Goal: Task Accomplishment & Management: Use online tool/utility

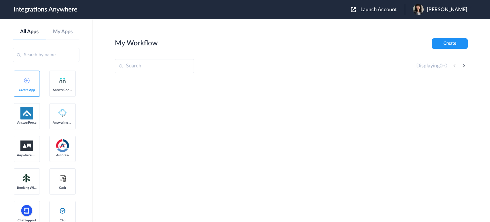
click at [393, 7] on span "Launch Account" at bounding box center [378, 9] width 36 height 5
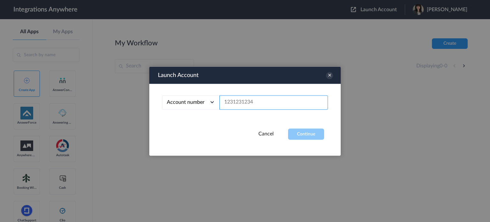
click at [240, 102] on input "text" at bounding box center [273, 102] width 108 height 14
paste input "3034185522"
type input "3034185522"
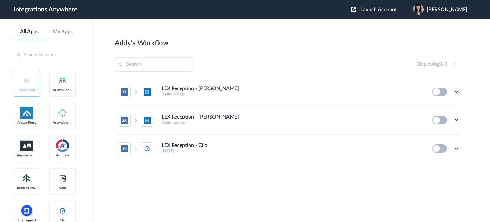
click at [456, 91] on icon at bounding box center [456, 91] width 6 height 6
click at [434, 106] on link "Edit" at bounding box center [430, 106] width 15 height 4
click at [455, 120] on icon at bounding box center [456, 120] width 6 height 6
click at [432, 135] on link "Edit" at bounding box center [430, 134] width 15 height 4
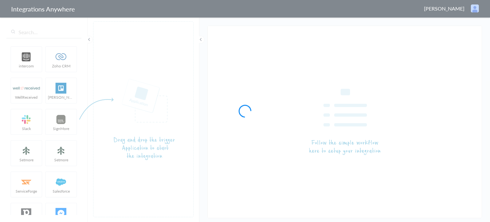
type input "LEX Reception - [PERSON_NAME]"
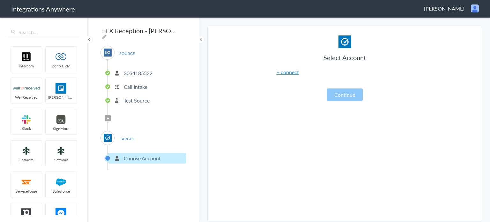
click at [283, 72] on link "+ connect" at bounding box center [287, 71] width 22 height 7
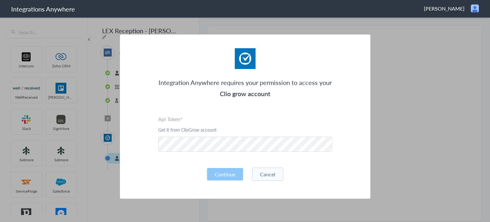
click at [273, 177] on button "Cancel" at bounding box center [267, 173] width 31 height 13
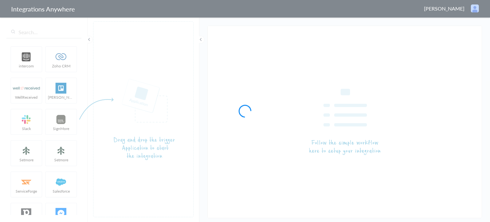
type input "LEX Reception - Clio Grow"
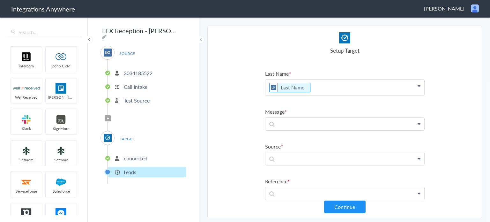
scroll to position [64, 0]
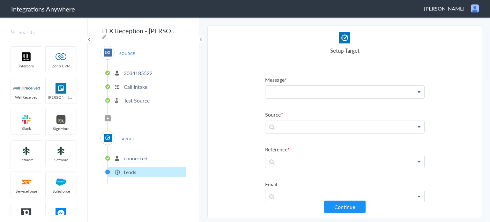
click at [361, 90] on p at bounding box center [344, 91] width 159 height 12
click at [416, 91] on p at bounding box center [344, 91] width 159 height 12
click at [417, 91] on icon at bounding box center [418, 91] width 3 height 5
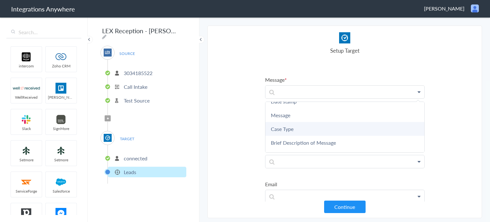
scroll to position [127, 0]
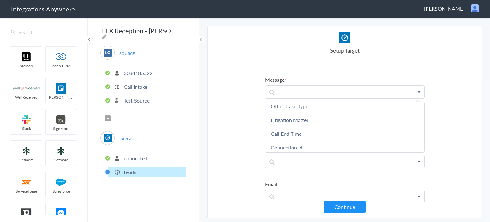
click at [233, 120] on section "Select Account 3034185522 Rename Delete (3 minutes ago) + connect Continue Setu…" at bounding box center [344, 121] width 274 height 192
click at [327, 122] on p at bounding box center [344, 126] width 159 height 12
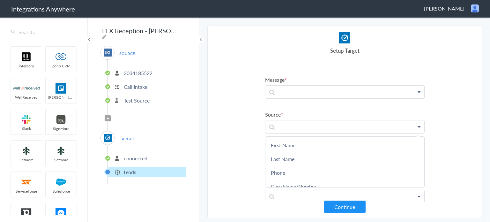
click at [228, 111] on section "Select Account 3034185522 Rename Delete (3 minutes ago) + connect Continue Setu…" at bounding box center [344, 121] width 274 height 192
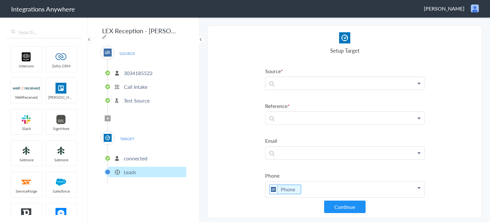
scroll to position [112, 0]
click at [307, 149] on p at bounding box center [344, 147] width 159 height 12
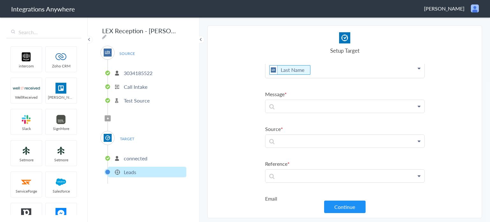
scroll to position [48, 0]
click at [316, 137] on p at bounding box center [344, 141] width 159 height 12
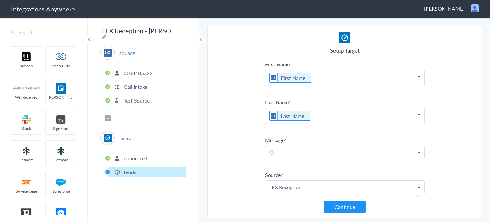
scroll to position [0, 0]
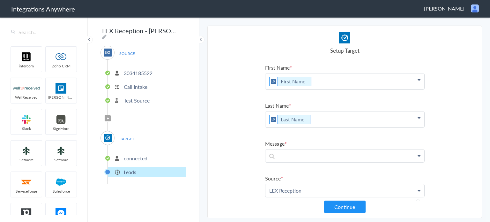
click at [314, 159] on link at bounding box center [344, 155] width 159 height 13
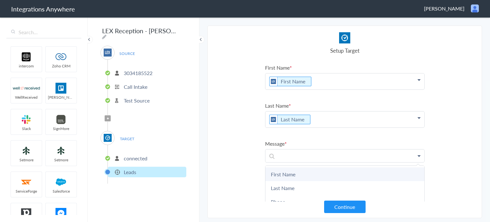
scroll to position [64, 0]
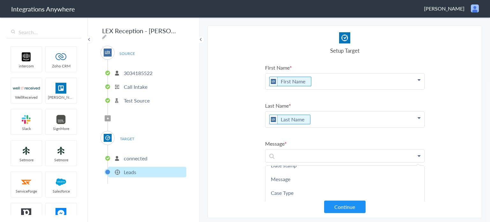
click at [215, 128] on section "Select Account 3034185522 Rename Delete (3 minutes ago) + connect Continue Setu…" at bounding box center [344, 121] width 274 height 192
click at [283, 155] on p at bounding box center [344, 155] width 159 height 12
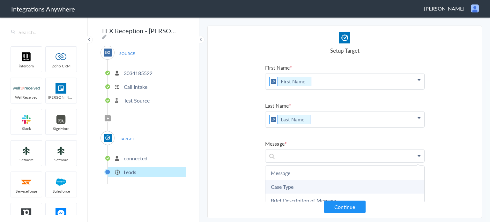
click at [323, 185] on link "Case Type" at bounding box center [344, 186] width 159 height 14
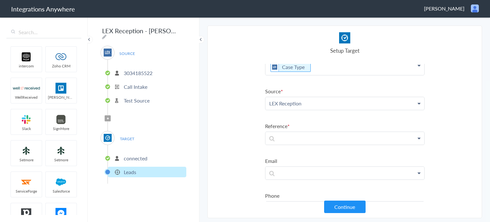
scroll to position [115, 0]
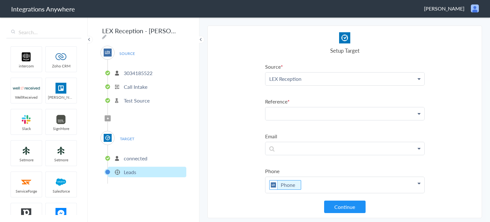
click at [290, 109] on p at bounding box center [344, 113] width 159 height 12
click at [109, 115] on span "Filter Applied" at bounding box center [108, 118] width 6 height 6
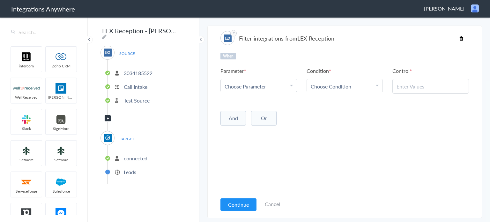
click at [282, 86] on div "Choose Parameter" at bounding box center [258, 86] width 68 height 7
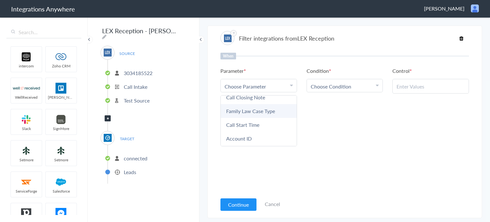
scroll to position [223, 0]
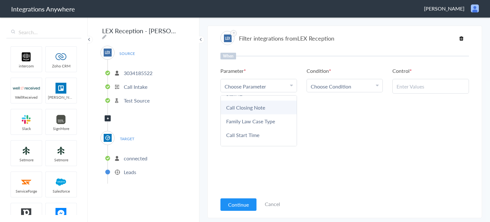
click at [248, 101] on link "Call Closing Note" at bounding box center [259, 107] width 76 height 14
click at [361, 83] on div "Choose Condition" at bounding box center [344, 86] width 68 height 7
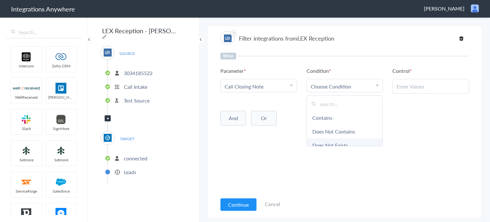
click at [340, 145] on link "Does Not Exists" at bounding box center [345, 145] width 76 height 14
click at [235, 116] on button "And" at bounding box center [232, 116] width 25 height 15
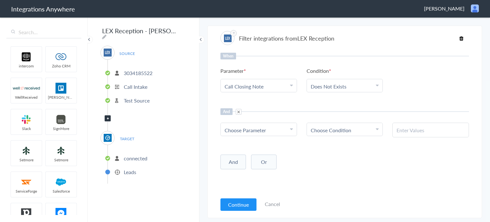
click at [248, 127] on span "Choose Parameter" at bounding box center [244, 129] width 41 height 7
click at [241, 148] on input "text" at bounding box center [259, 148] width 76 height 14
type input "call"
click at [242, 179] on link "Call Type" at bounding box center [259, 180] width 76 height 14
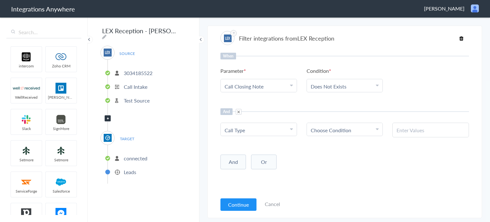
click at [270, 127] on Type "Call Type" at bounding box center [256, 129] width 65 height 7
click at [238, 143] on link "Case Type" at bounding box center [259, 148] width 76 height 14
click at [342, 132] on link "Choose Condition" at bounding box center [345, 129] width 76 height 13
click at [324, 160] on link "Contains" at bounding box center [345, 161] width 76 height 14
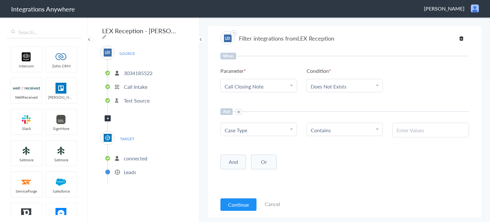
click at [437, 129] on input "text" at bounding box center [430, 129] width 68 height 7
paste input "Family Law"
type input "Family Law"
click at [237, 206] on button "Continue" at bounding box center [238, 204] width 36 height 12
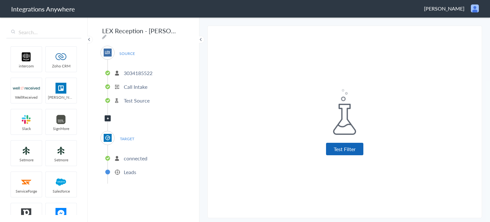
click at [341, 148] on button "Test Filter" at bounding box center [344, 148] width 37 height 12
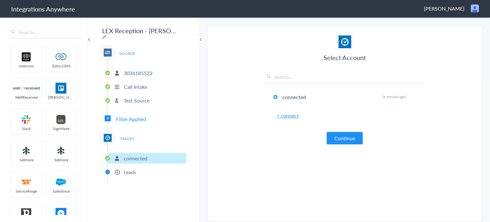
click at [341, 130] on div "Select Account connected Rename Delete (a minute ago) + connect Continue" at bounding box center [344, 89] width 159 height 109
click at [350, 137] on button "Continue" at bounding box center [344, 138] width 36 height 12
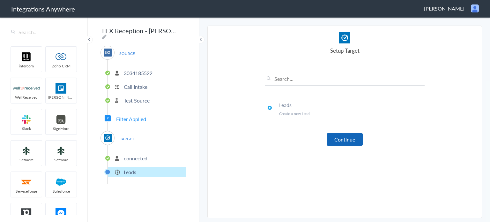
click at [358, 140] on button "Continue" at bounding box center [344, 139] width 36 height 12
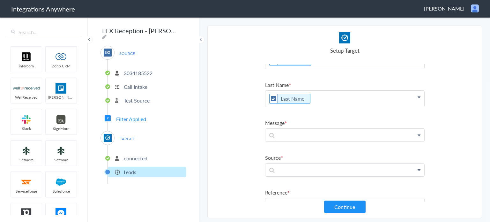
scroll to position [32, 0]
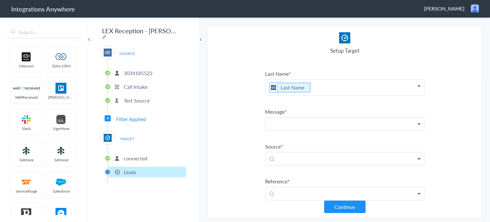
click at [307, 123] on p at bounding box center [344, 123] width 159 height 13
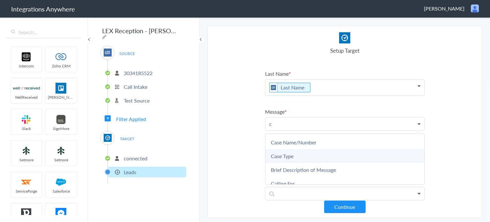
click at [299, 156] on link "Case Type" at bounding box center [344, 156] width 159 height 14
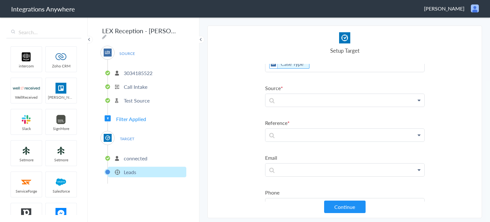
scroll to position [96, 0]
click at [298, 96] on p at bounding box center [344, 97] width 159 height 13
click at [379, 133] on p at bounding box center [344, 132] width 159 height 13
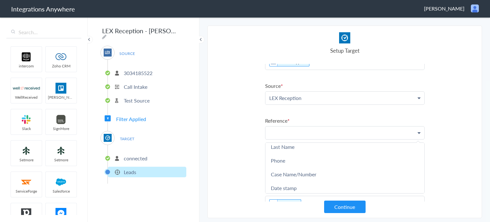
scroll to position [0, 0]
click at [233, 112] on section "Select Account 3034185522 Rename Delete (3 minutes ago) + connect Continue Setu…" at bounding box center [344, 121] width 274 height 192
click at [309, 130] on p at bounding box center [344, 132] width 159 height 13
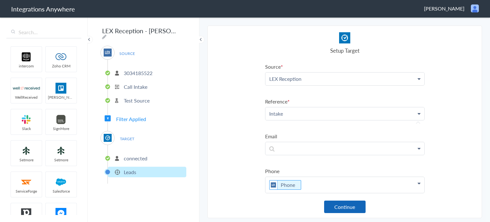
click at [357, 210] on button "Continue" at bounding box center [344, 206] width 41 height 12
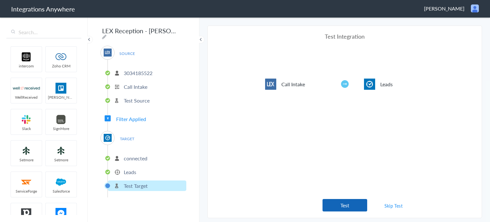
click at [358, 205] on button "Test" at bounding box center [344, 205] width 45 height 12
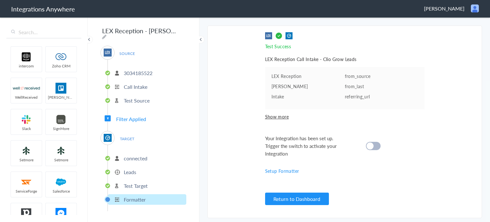
click at [372, 146] on cite at bounding box center [369, 145] width 7 height 7
click at [284, 200] on button "Return to Dashboard" at bounding box center [297, 198] width 64 height 12
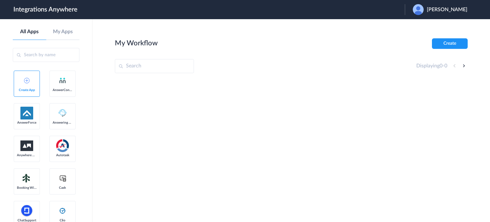
click at [449, 9] on span "[PERSON_NAME]" at bounding box center [446, 10] width 40 height 6
click at [425, 28] on li "Logout" at bounding box center [438, 26] width 69 height 12
click at [386, 9] on span "Launch Account" at bounding box center [378, 9] width 36 height 5
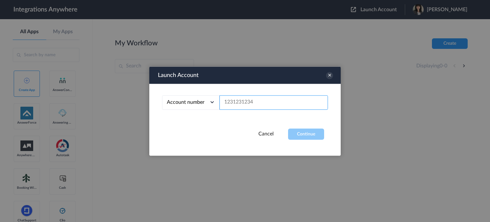
click at [228, 103] on input "text" at bounding box center [273, 102] width 108 height 14
paste input "3034185522"
type input "3034185522"
click at [304, 138] on button "Continue" at bounding box center [306, 133] width 36 height 11
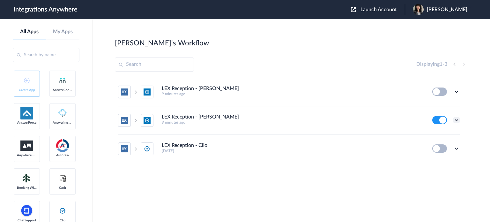
click at [456, 120] on icon at bounding box center [456, 120] width 6 height 6
click at [448, 144] on link "Task history" at bounding box center [438, 146] width 31 height 4
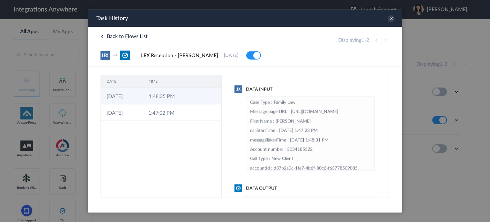
click at [120, 97] on td "[DATE]" at bounding box center [122, 95] width 42 height 17
click at [389, 20] on icon at bounding box center [390, 18] width 7 height 7
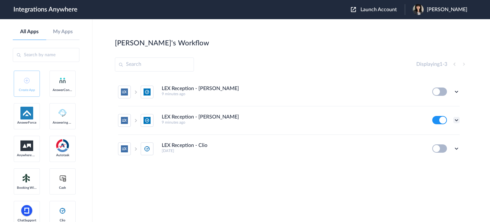
click at [457, 120] on icon at bounding box center [456, 120] width 6 height 6
click at [448, 145] on link "Task history" at bounding box center [438, 146] width 31 height 4
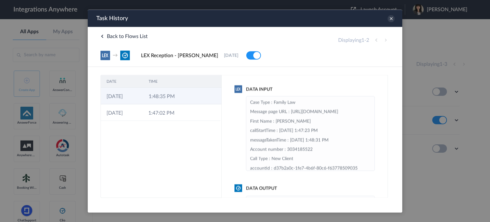
click at [142, 98] on td "[DATE]" at bounding box center [122, 95] width 42 height 17
click at [391, 20] on icon at bounding box center [390, 18] width 7 height 7
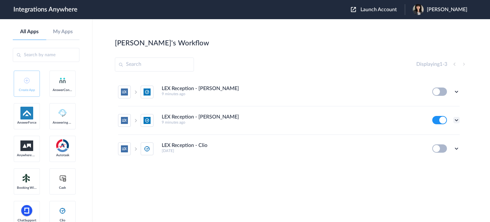
click at [455, 119] on icon at bounding box center [456, 120] width 6 height 6
click at [444, 135] on li "Edit" at bounding box center [438, 135] width 41 height 12
click at [454, 148] on icon at bounding box center [456, 148] width 6 height 6
click at [431, 108] on link "Edit" at bounding box center [430, 109] width 15 height 4
click at [457, 118] on icon at bounding box center [456, 120] width 6 height 6
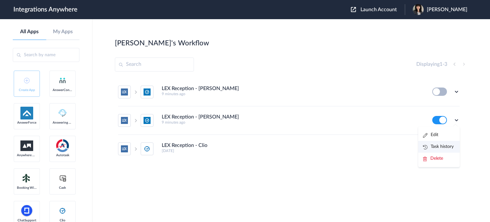
click at [437, 145] on link "Task history" at bounding box center [438, 146] width 31 height 4
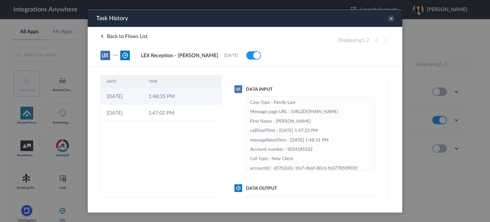
click at [152, 100] on td "1:48:35 PM" at bounding box center [164, 95] width 42 height 17
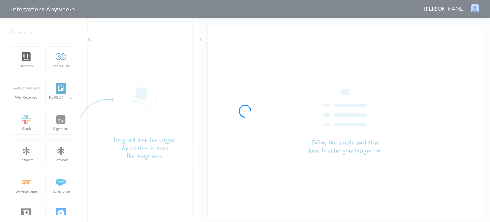
type input "LEX Reception - [PERSON_NAME]"
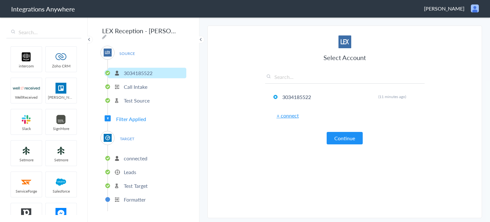
click at [131, 85] on p "Call Intake" at bounding box center [136, 86] width 24 height 7
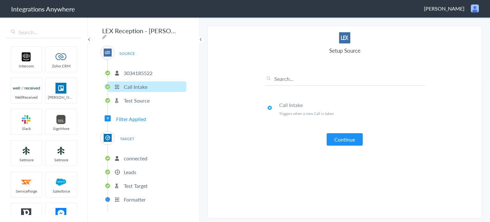
click at [130, 98] on p "Test Source" at bounding box center [137, 100] width 26 height 7
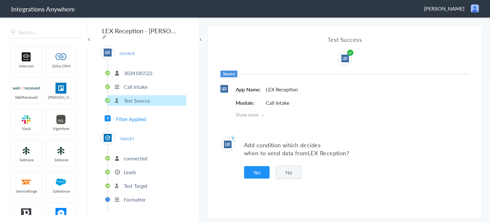
click at [127, 157] on p "connected" at bounding box center [136, 157] width 24 height 7
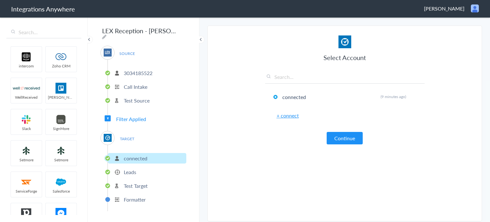
click at [129, 169] on p "Leads" at bounding box center [130, 171] width 12 height 7
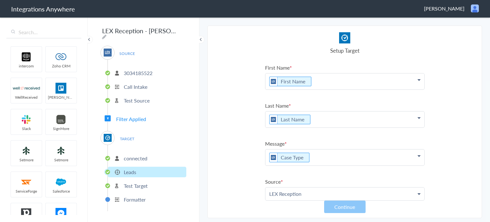
click at [136, 182] on p "Test Target" at bounding box center [136, 185] width 24 height 7
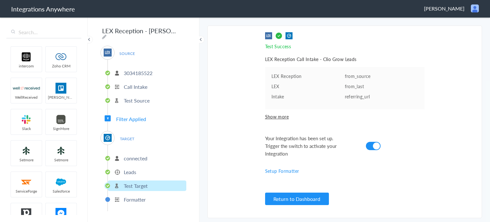
click at [133, 69] on p "3034185522" at bounding box center [138, 72] width 29 height 7
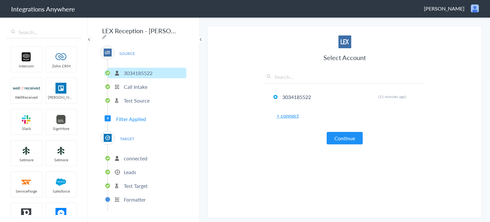
click at [141, 83] on p "Call Intake" at bounding box center [136, 86] width 24 height 7
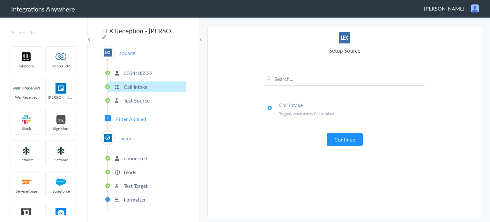
click at [145, 100] on p "Test Source" at bounding box center [137, 100] width 26 height 7
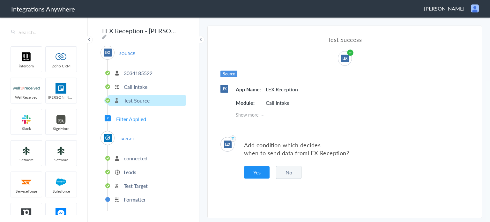
click at [126, 135] on span "TARGET" at bounding box center [127, 138] width 24 height 9
click at [130, 153] on li "connected" at bounding box center [147, 158] width 78 height 11
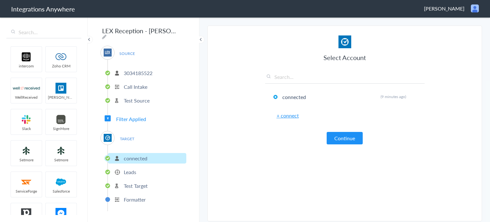
click at [131, 154] on p "connected" at bounding box center [136, 157] width 24 height 7
click at [127, 169] on p "Leads" at bounding box center [130, 171] width 12 height 7
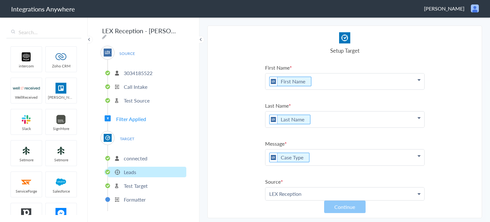
click at [132, 183] on p "Test Target" at bounding box center [136, 185] width 24 height 7
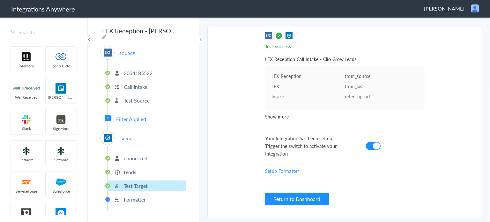
click at [122, 118] on span "Filter Applied" at bounding box center [131, 118] width 30 height 7
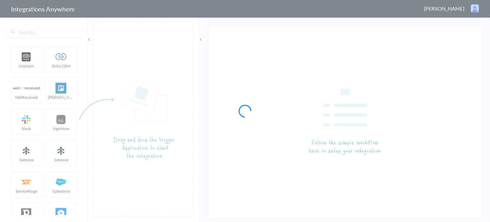
type input "LEX Reception - Clio"
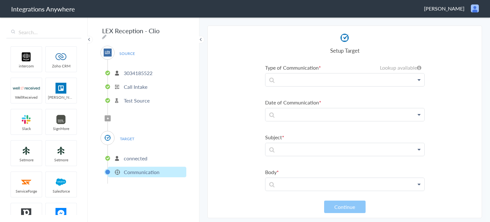
click at [136, 98] on p "Test Source" at bounding box center [137, 100] width 26 height 7
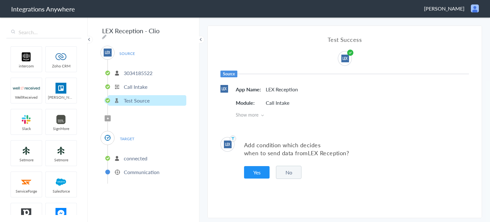
click at [138, 84] on p "Call Intake" at bounding box center [136, 86] width 24 height 7
